Goal: Check status: Check status

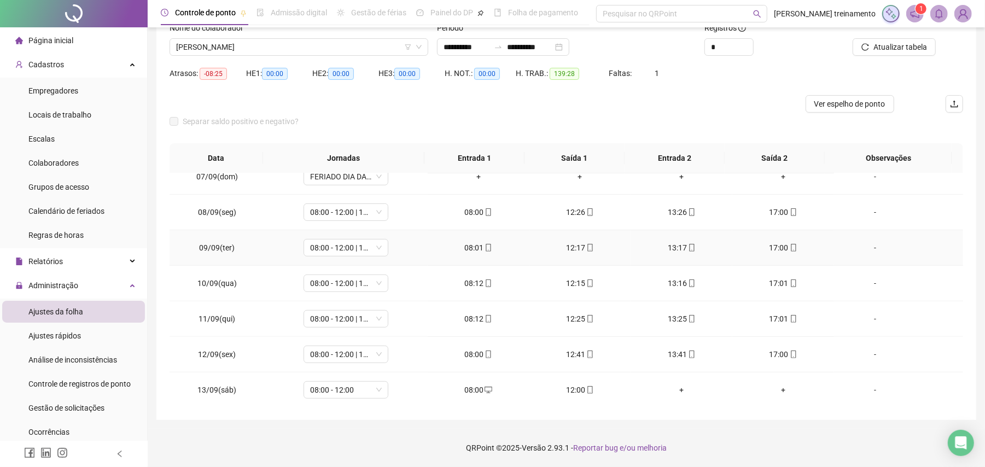
scroll to position [370, 0]
click at [332, 45] on span "[PERSON_NAME]" at bounding box center [298, 47] width 245 height 16
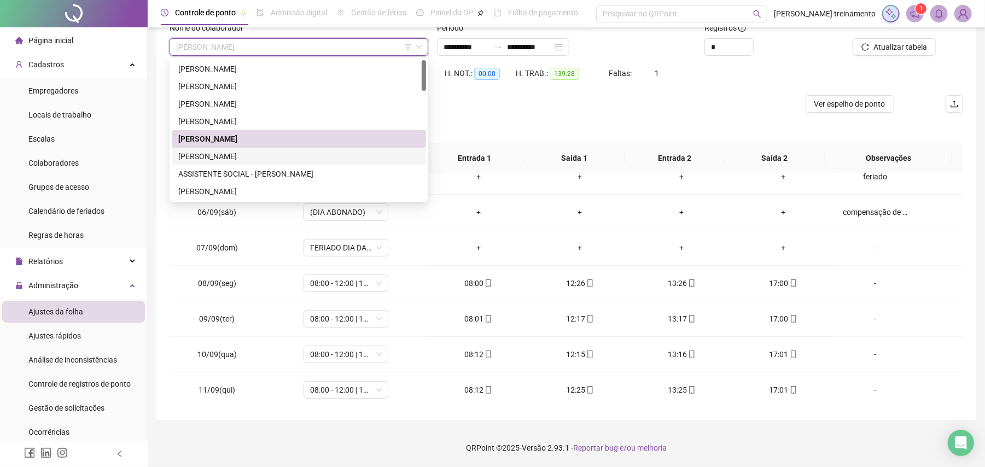
drag, startPoint x: 331, startPoint y: 160, endPoint x: 528, endPoint y: 155, distance: 196.8
click at [335, 159] on div "[PERSON_NAME]" at bounding box center [298, 156] width 241 height 12
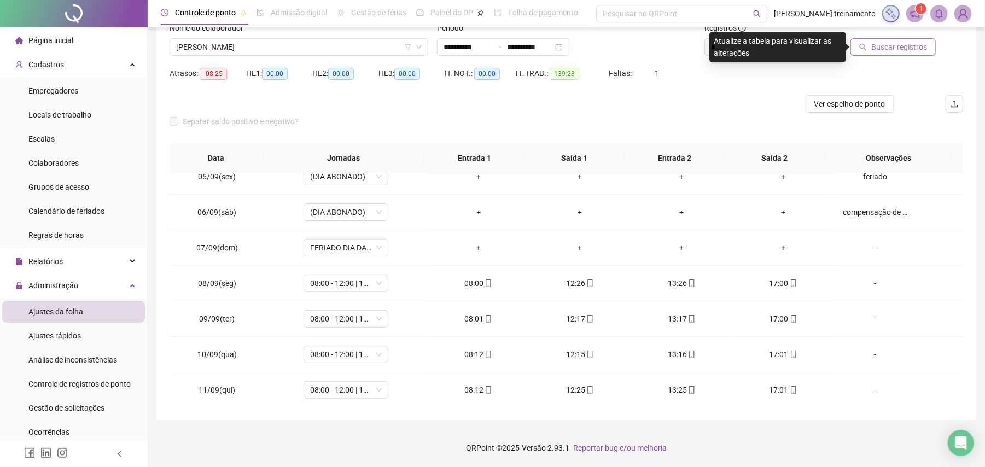
click at [891, 46] on span "Buscar registros" at bounding box center [899, 47] width 56 height 12
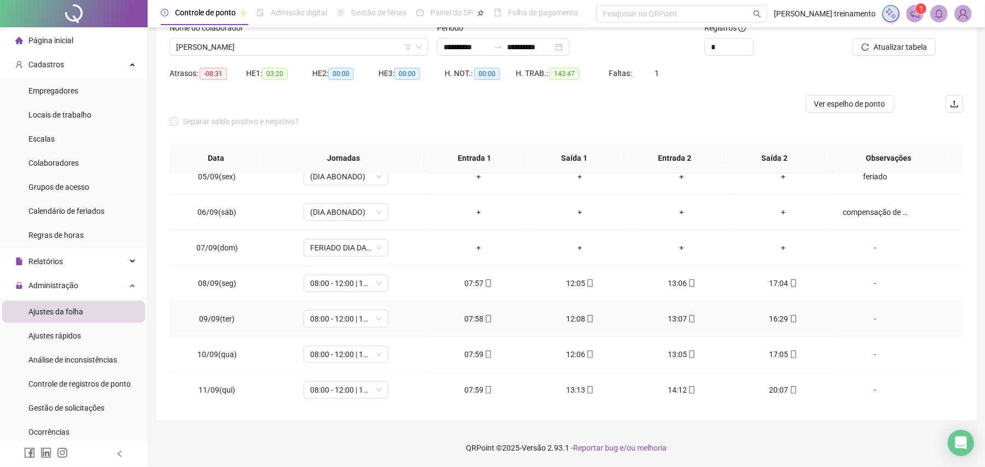
scroll to position [588, 0]
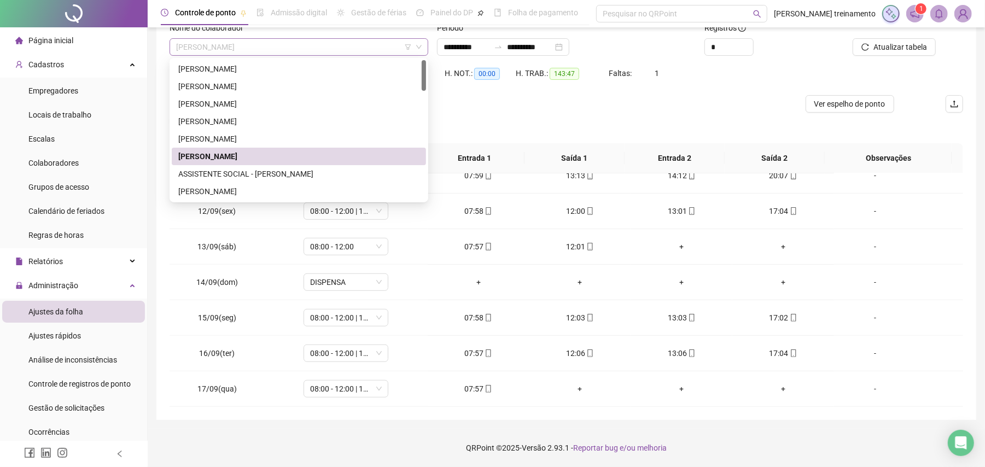
click at [355, 44] on span "[PERSON_NAME]" at bounding box center [298, 47] width 245 height 16
drag, startPoint x: 344, startPoint y: 195, endPoint x: 419, endPoint y: 171, distance: 78.7
click at [344, 195] on div "[PERSON_NAME]" at bounding box center [298, 191] width 241 height 12
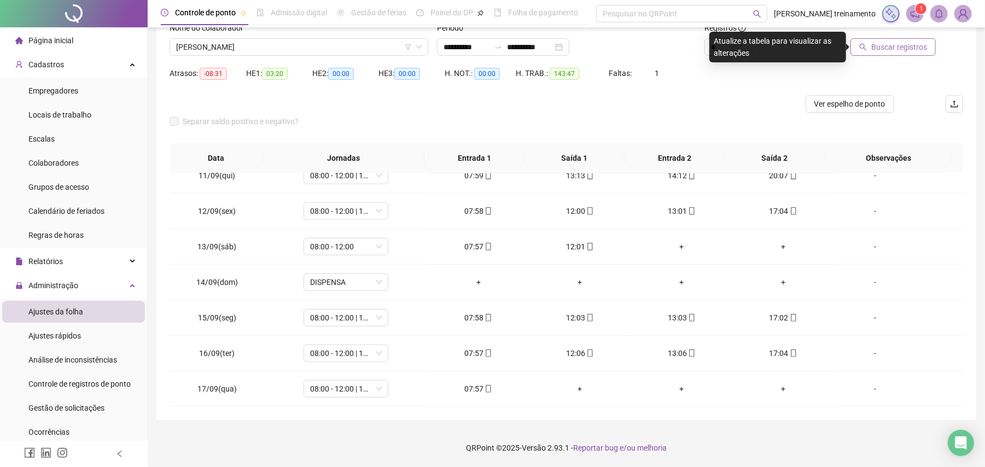
click at [891, 43] on span "Buscar registros" at bounding box center [899, 47] width 56 height 12
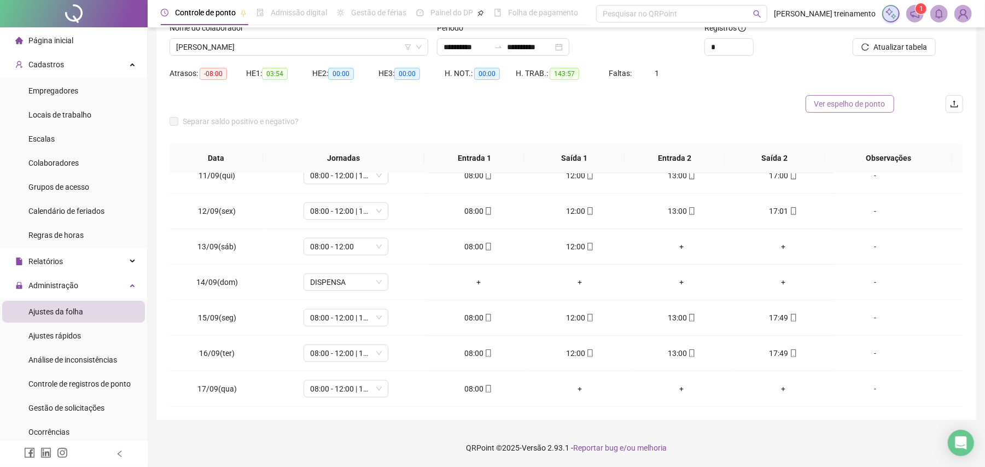
click at [851, 105] on span "Ver espelho de ponto" at bounding box center [849, 104] width 71 height 12
click at [347, 42] on span "[PERSON_NAME]" at bounding box center [298, 47] width 245 height 16
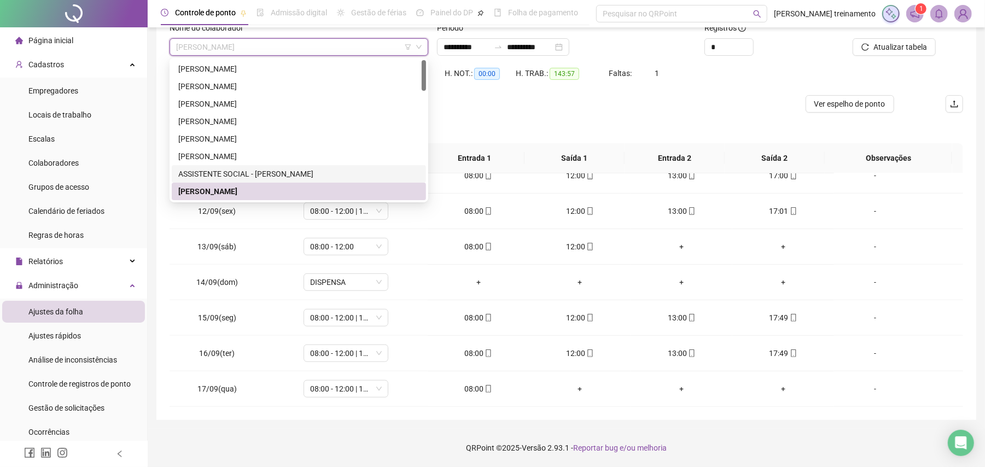
scroll to position [73, 0]
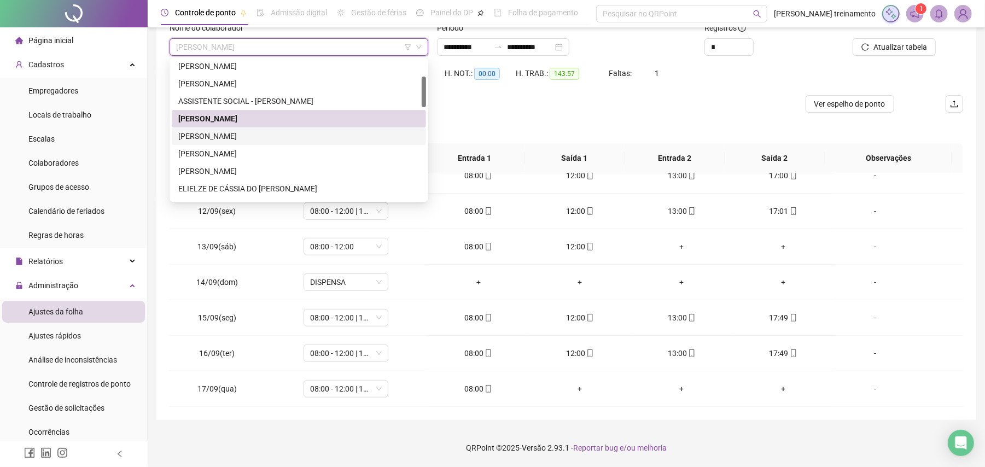
drag, startPoint x: 329, startPoint y: 138, endPoint x: 629, endPoint y: 112, distance: 300.7
click at [333, 137] on div "[PERSON_NAME]" at bounding box center [298, 136] width 241 height 12
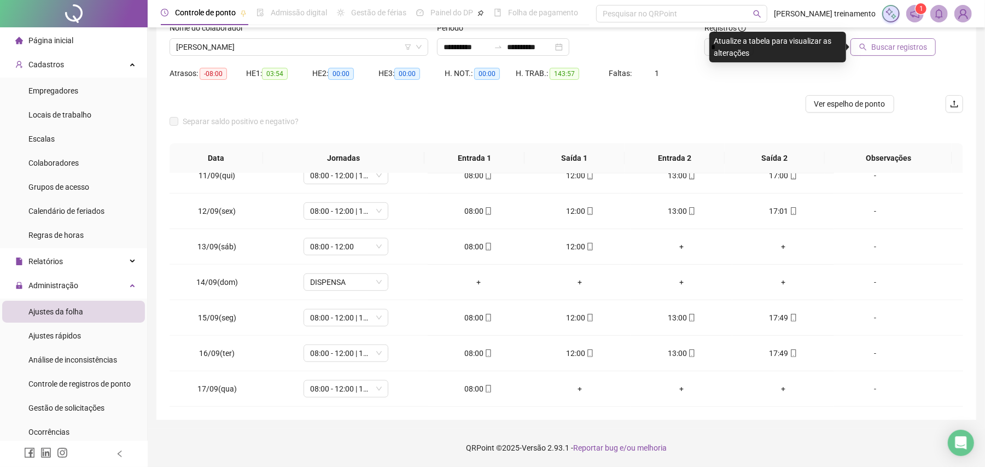
click at [890, 52] on span "Buscar registros" at bounding box center [899, 47] width 56 height 12
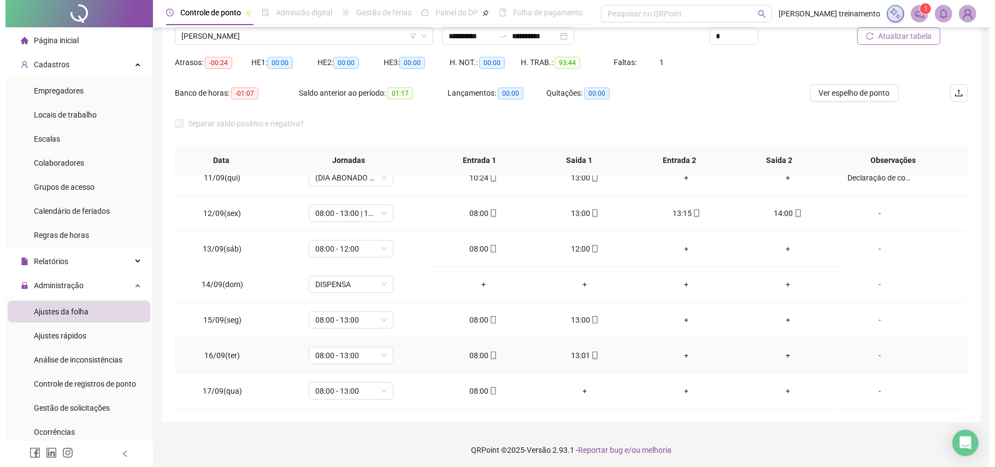
scroll to position [92, 0]
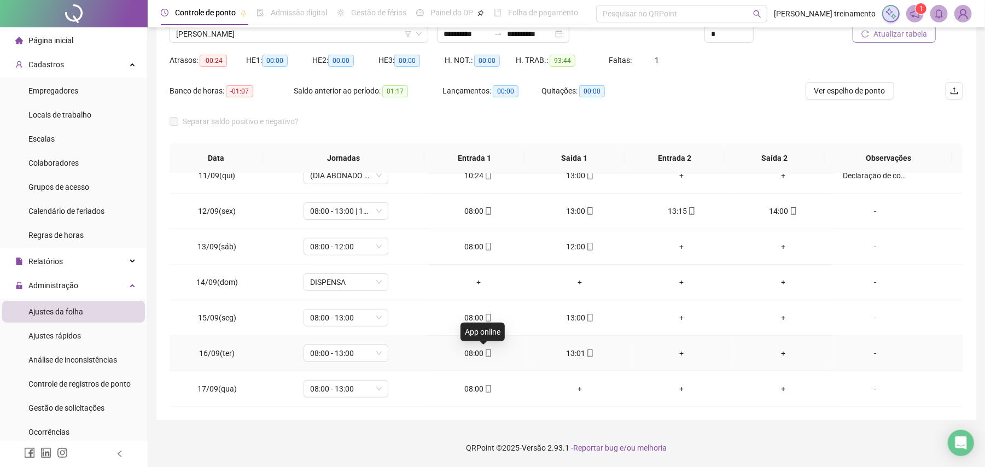
click at [486, 350] on icon "mobile" at bounding box center [488, 353] width 5 height 8
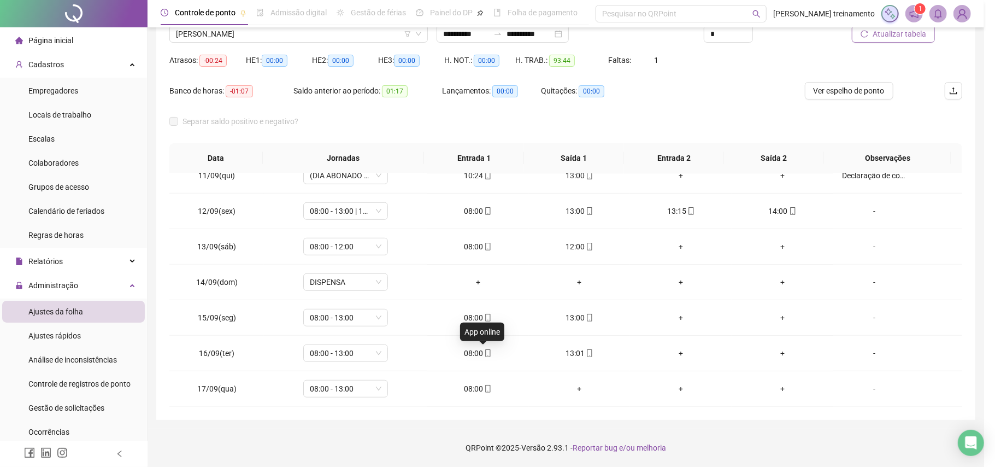
type input "**********"
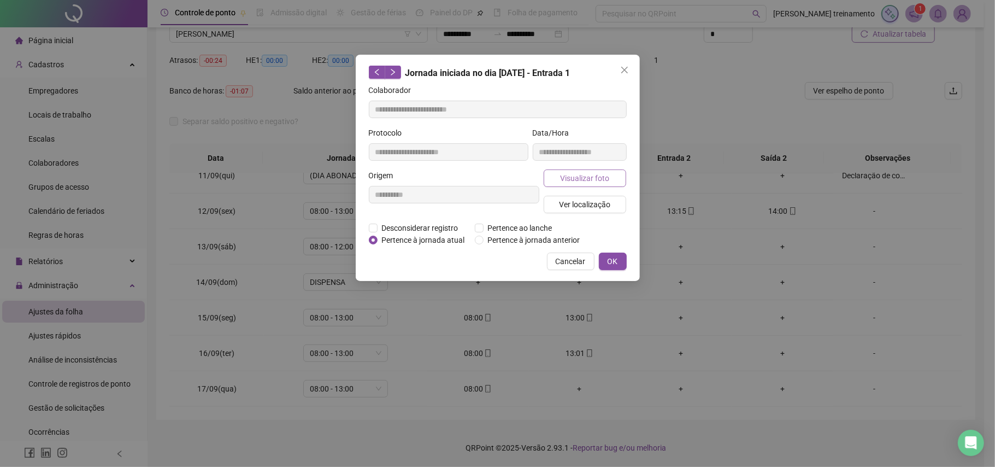
click at [589, 180] on span "Visualizar foto" at bounding box center [584, 178] width 49 height 12
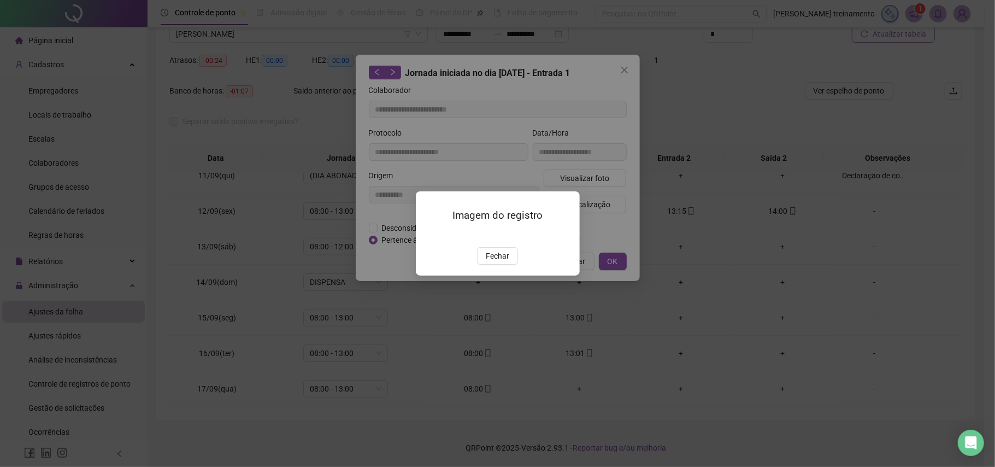
drag, startPoint x: 490, startPoint y: 323, endPoint x: 501, endPoint y: 317, distance: 12.2
click at [499, 265] on button "Fechar" at bounding box center [497, 255] width 41 height 17
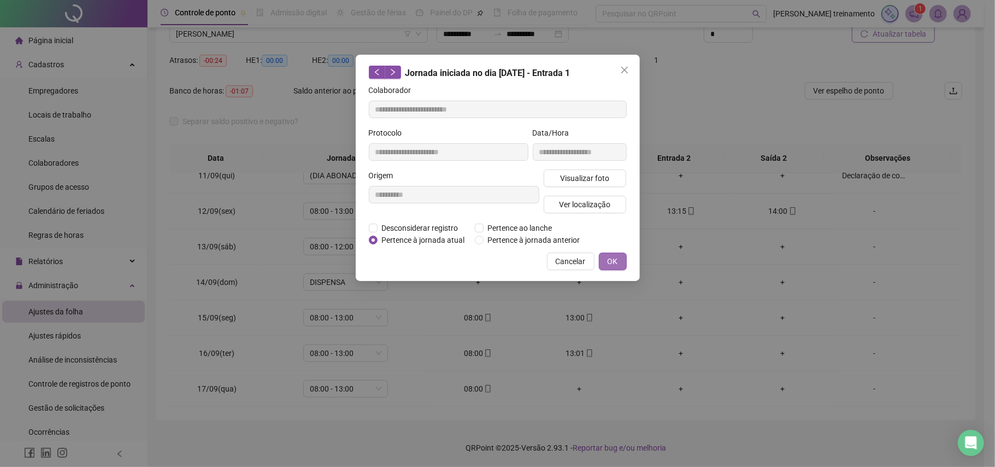
click at [624, 263] on button "OK" at bounding box center [613, 261] width 28 height 17
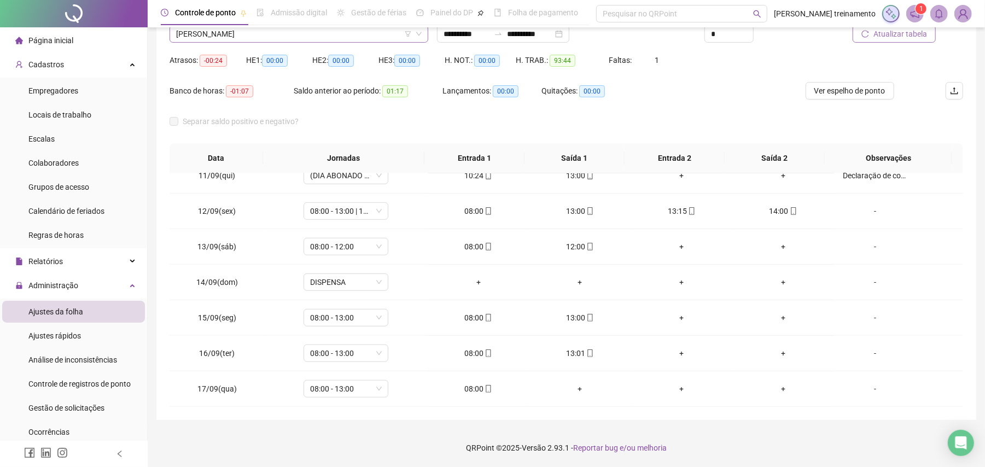
click at [330, 39] on span "[PERSON_NAME]" at bounding box center [298, 34] width 245 height 16
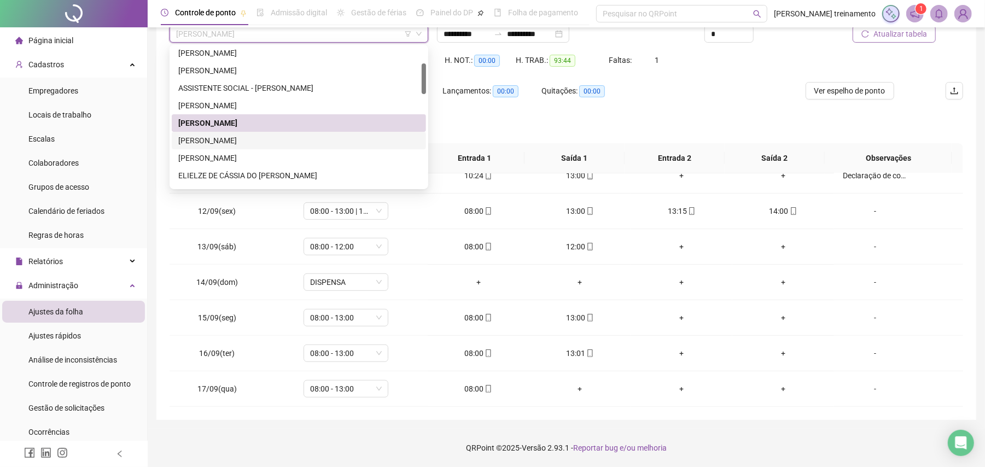
drag, startPoint x: 326, startPoint y: 140, endPoint x: 625, endPoint y: 108, distance: 300.8
click at [327, 140] on div "[PERSON_NAME]" at bounding box center [298, 140] width 241 height 12
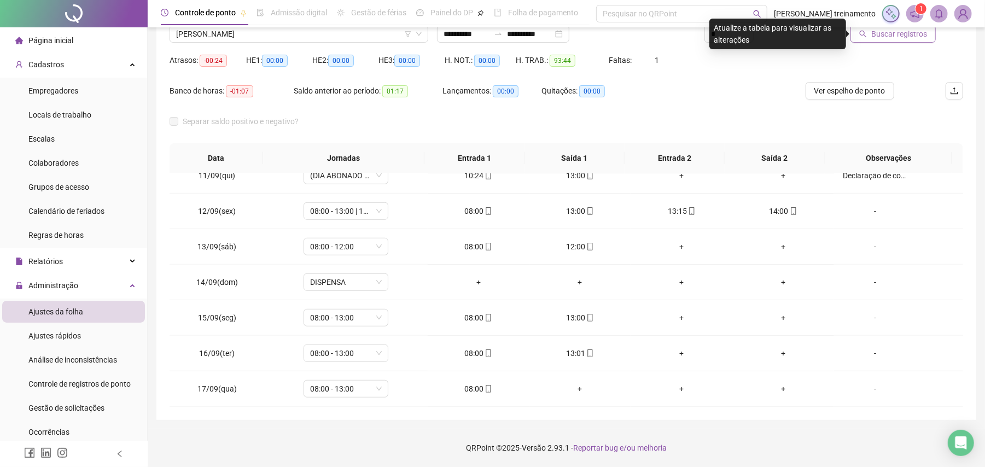
click at [888, 31] on span "Buscar registros" at bounding box center [899, 34] width 56 height 12
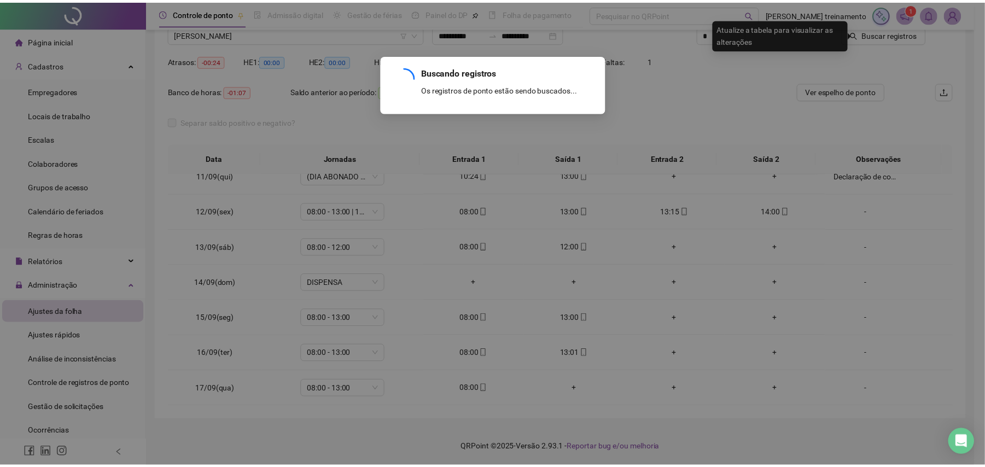
scroll to position [79, 0]
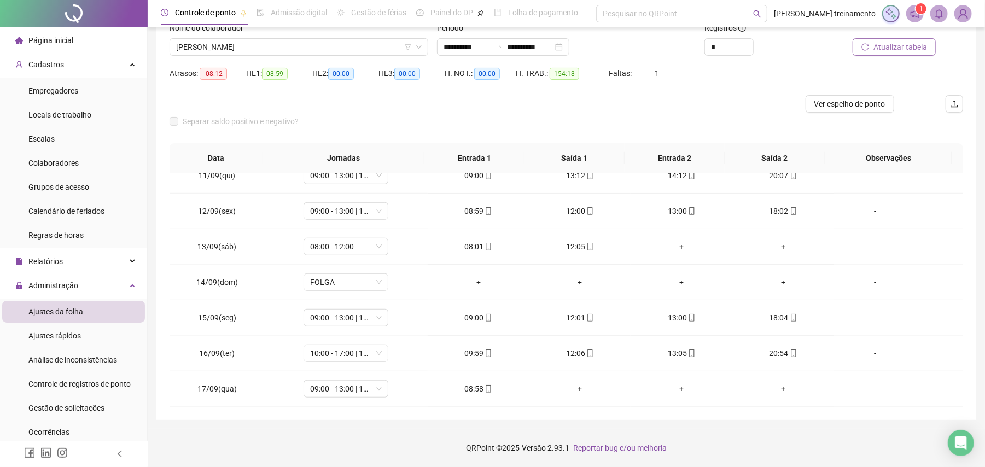
click at [884, 53] on button "Atualizar tabela" at bounding box center [893, 46] width 83 height 17
click at [840, 106] on span "Ver espelho de ponto" at bounding box center [849, 104] width 71 height 12
